Goal: Task Accomplishment & Management: Manage account settings

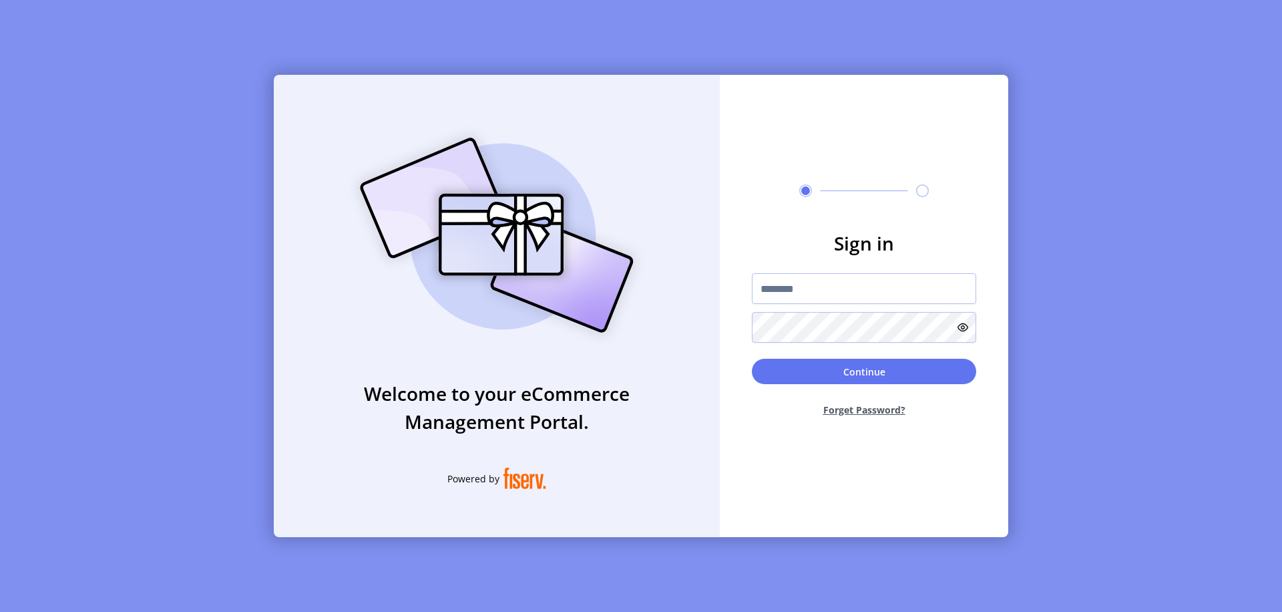
click at [864, 288] on input "text" at bounding box center [864, 288] width 224 height 31
type input "**********"
click at [864, 371] on button "Continue" at bounding box center [864, 371] width 224 height 25
